Goal: Check status: Check status

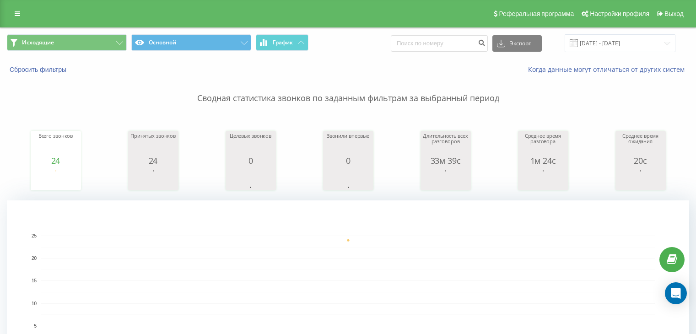
click at [98, 40] on button "Исходящие" at bounding box center [67, 42] width 120 height 16
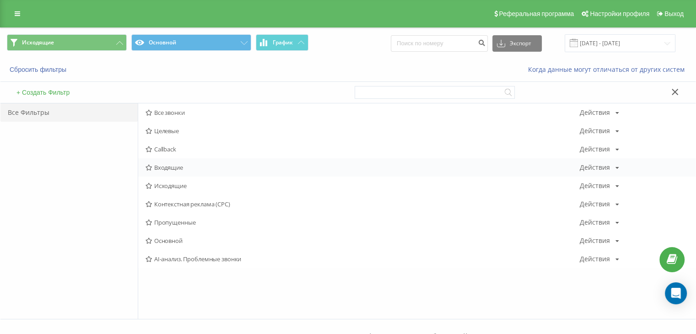
click at [171, 165] on span "Входящие" at bounding box center [363, 167] width 434 height 6
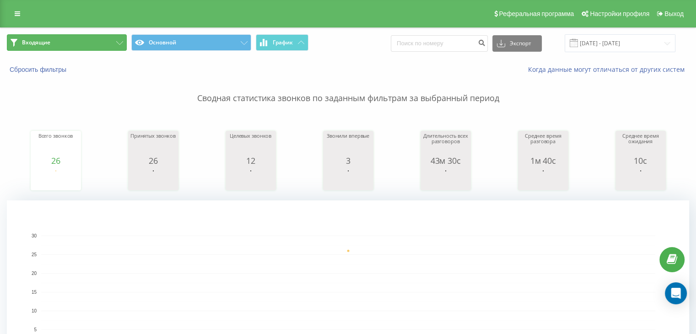
click at [92, 41] on button "Входящие" at bounding box center [67, 42] width 120 height 16
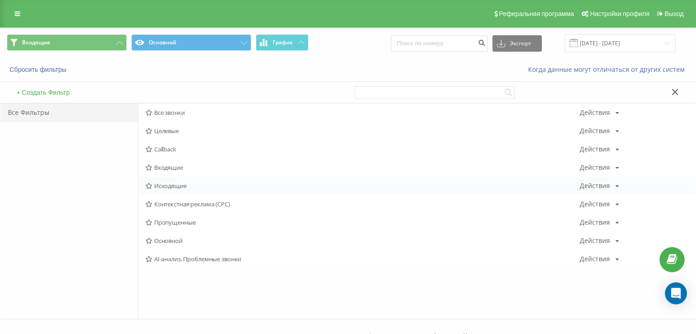
click at [162, 188] on span "Исходящие" at bounding box center [363, 186] width 434 height 6
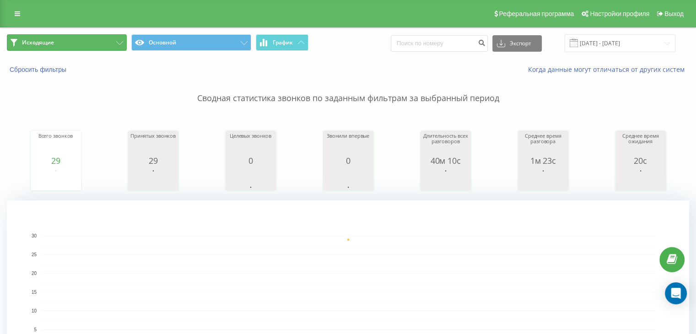
click at [92, 39] on button "Исходящие" at bounding box center [67, 42] width 120 height 16
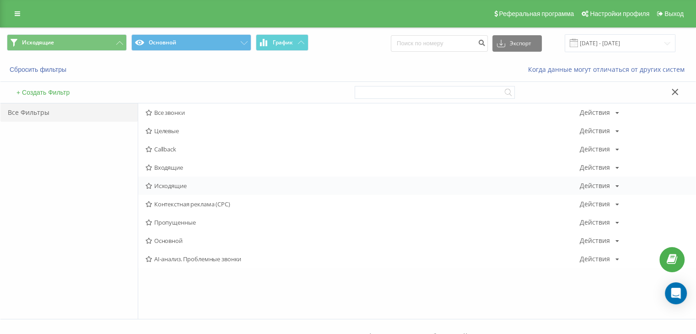
click at [181, 184] on span "Исходящие" at bounding box center [363, 186] width 434 height 6
